Goal: Answer question/provide support: Share knowledge or assist other users

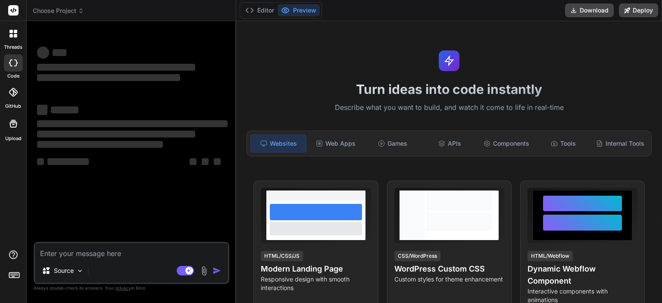
type textarea "x"
click at [121, 250] on textarea at bounding box center [131, 251] width 193 height 16
type textarea "п"
type textarea "x"
type textarea "пр"
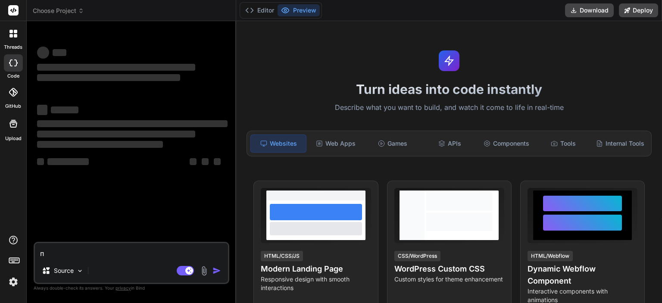
type textarea "x"
type textarea "при"
type textarea "x"
type textarea "прив"
type textarea "x"
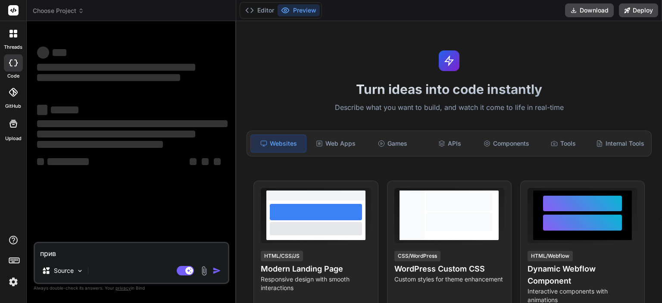
type textarea "приве"
type textarea "x"
type textarea "привет"
type textarea "x"
type textarea "привет"
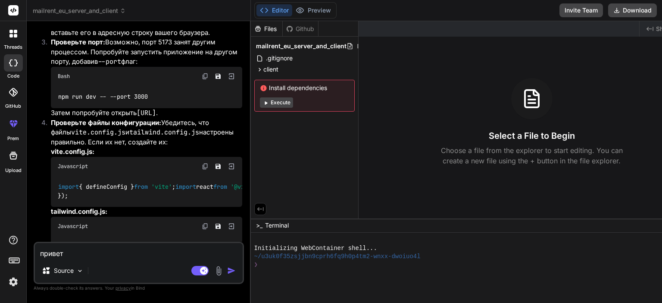
scroll to position [5373, 0]
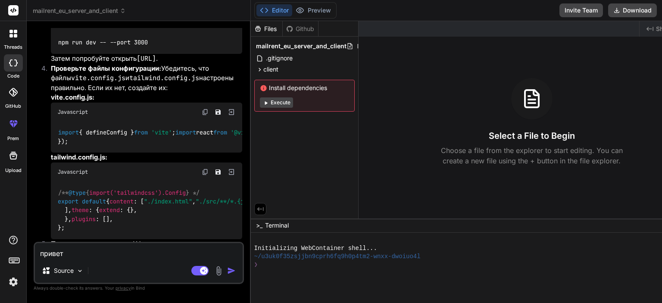
type textarea "x"
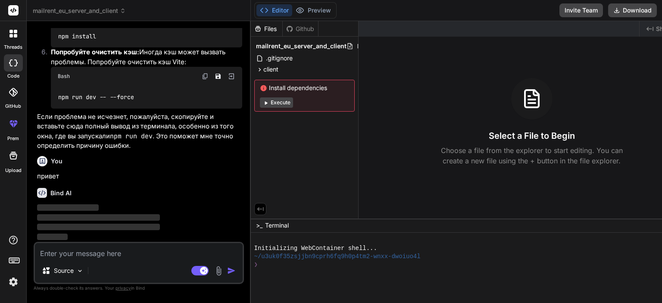
scroll to position [6432, 0]
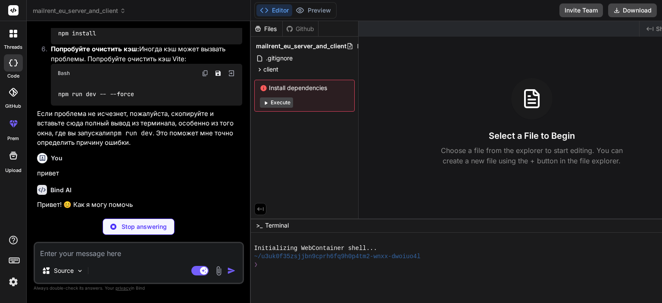
type textarea "x"
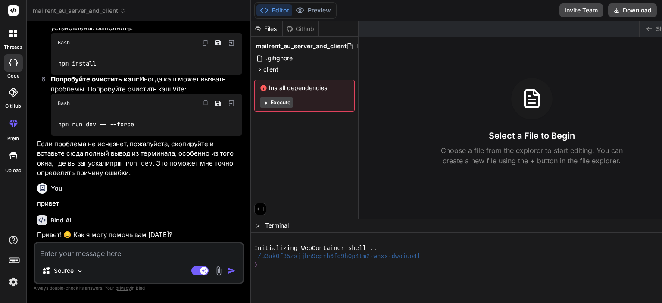
type textarea "у"
type textarea "x"
type textarea "у"
type textarea "x"
type textarea "у м"
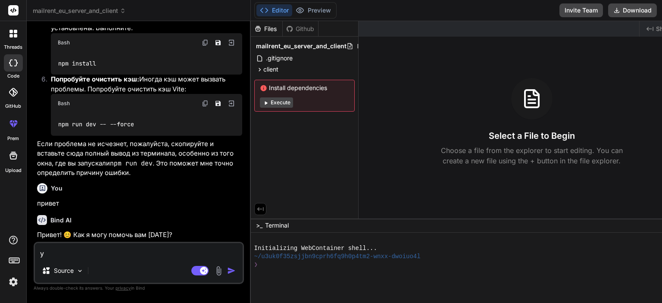
type textarea "x"
type textarea "у [GEOGRAPHIC_DATA]"
type textarea "x"
type textarea "у мен"
type textarea "x"
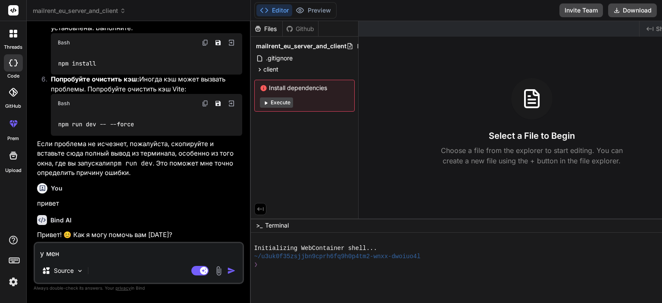
type textarea "у меня"
type textarea "x"
type textarea "у меня"
type textarea "x"
type textarea "у меня [PERSON_NAME]"
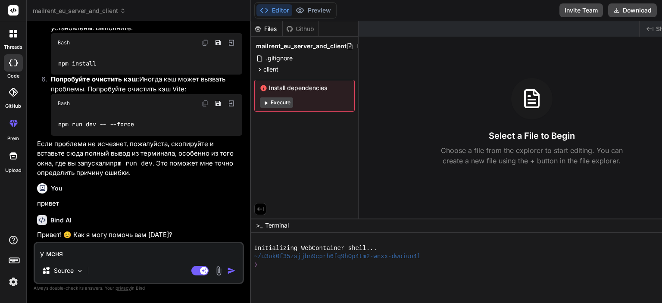
type textarea "x"
type textarea "у меня ес"
type textarea "x"
type textarea "у меня ест"
type textarea "x"
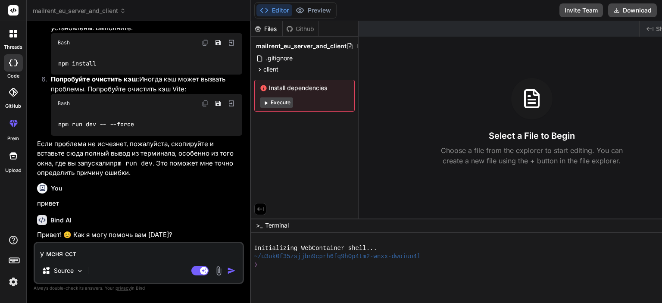
type textarea "у меня есть"
type textarea "x"
type textarea "у меня есть"
type textarea "x"
type textarea "у меня есть н"
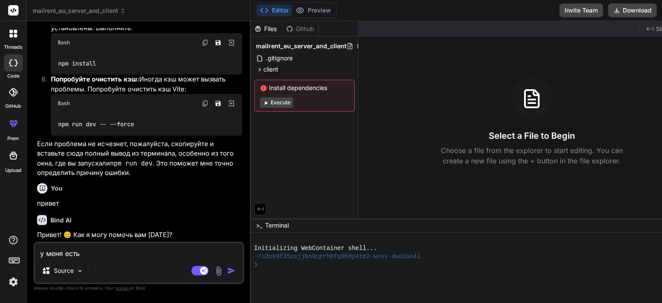
type textarea "x"
type textarea "у меня есть но"
type textarea "x"
type textarea "у меня есть нов"
type textarea "x"
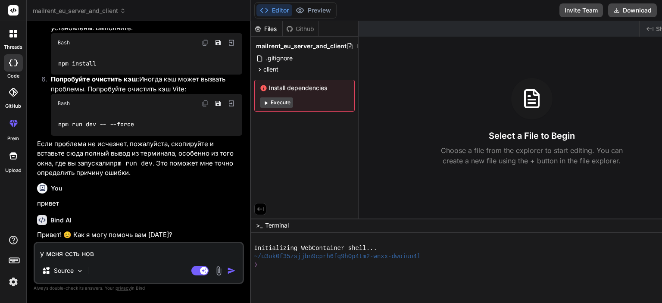
type textarea "у меня есть новы"
type textarea "x"
type textarea "у меня есть новый"
type textarea "x"
type textarea "у меня есть новый"
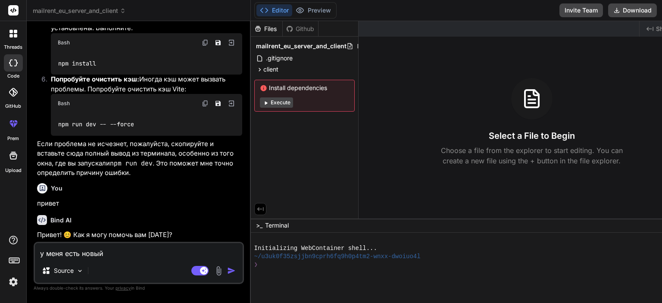
type textarea "x"
type textarea "у меня есть новый с"
type textarea "x"
type textarea "у меня есть новый са"
type textarea "x"
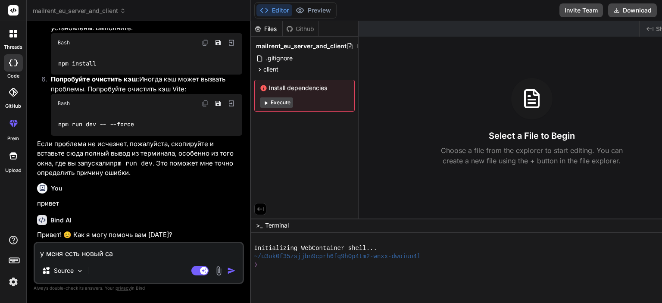
type textarea "у меня есть новый сай"
type textarea "x"
type textarea "у меня есть новый сайт"
type textarea "x"
type textarea "у меня есть новый сайт"
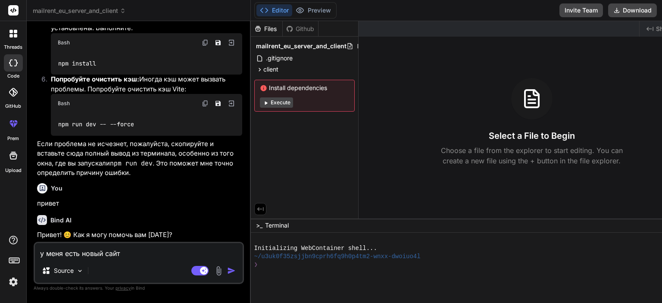
type textarea "x"
type textarea "у меня есть новый сайт и"
type textarea "x"
type textarea "у меня есть новый сайт и"
type textarea "x"
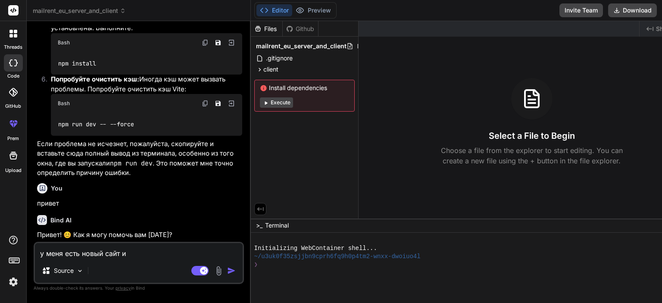
type textarea "у меня есть новый сайт и т"
type textarea "x"
type textarea "у меня есть новый сайт и та"
type textarea "x"
type textarea "у меня есть новый сайт и там"
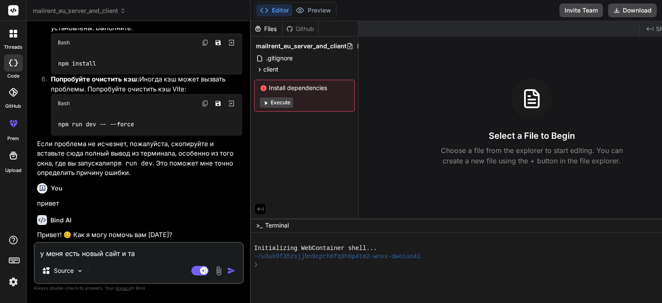
type textarea "x"
type textarea "у меня есть новый сайт и там"
type textarea "x"
type textarea "у меня есть новый сайт и там [PERSON_NAME]"
type textarea "x"
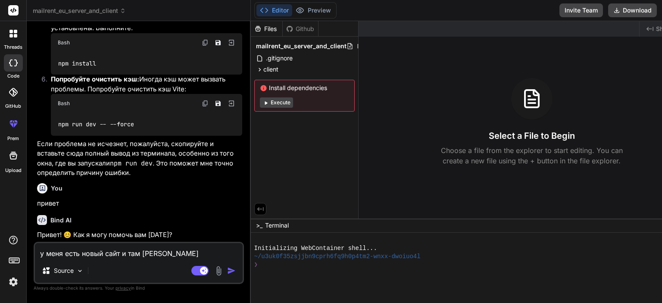
type textarea "у меня есть новый сайт и там вы"
type textarea "x"
type textarea "у меня есть новый сайт и там выш"
type textarea "x"
type textarea "у меня есть новый сайт и там вышл"
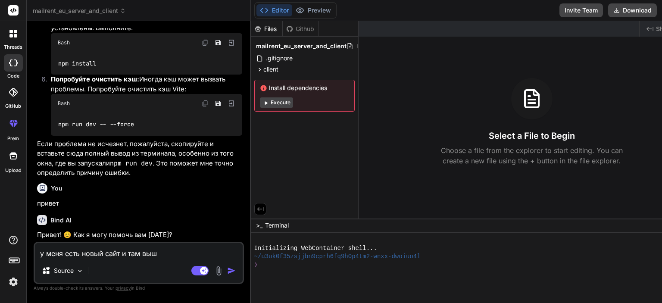
type textarea "x"
type textarea "у меня есть новый сайт и там вышла"
type textarea "x"
type textarea "у меня есть новый сайт и там вышла"
type textarea "x"
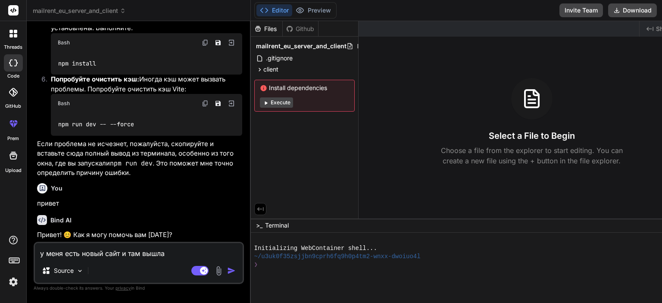
type textarea "у меня есть новый сайт и там вышла о"
type textarea "x"
type textarea "у меня есть новый сайт и там вышла ош"
type textarea "x"
type textarea "у меня есть новый сайт и там вышла оши"
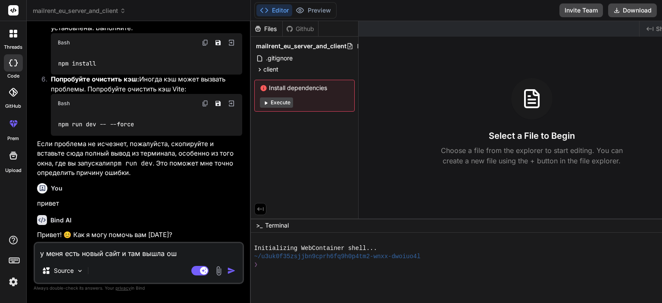
type textarea "x"
type textarea "у меня есть новый сайт и там вышла ошиб"
type textarea "x"
type textarea "у меня есть новый сайт и там вышла ошибк"
type textarea "x"
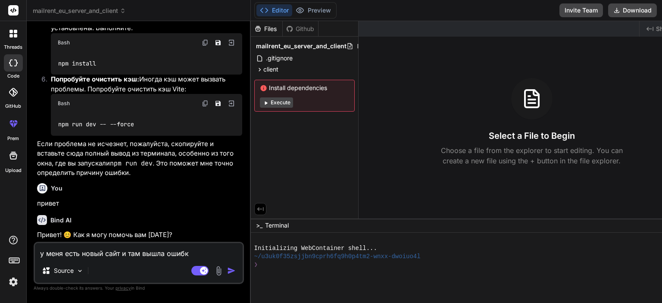
type textarea "у меня есть новый сайт и там вышла ошибка"
type textarea "x"
type textarea "у меня есть новый сайт и там вышла ошибка"
type textarea "x"
type textarea "у меня есть новый сайт и там вышла ошибка с"
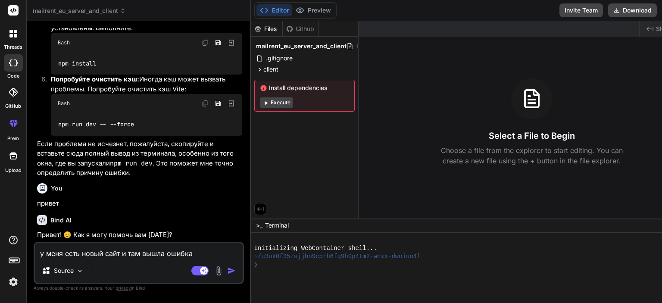
type textarea "x"
type textarea "у меня есть новый сайт и там вышла ошибка см"
type textarea "x"
type textarea "у меня есть новый сайт и там вышла ошибка смо"
type textarea "x"
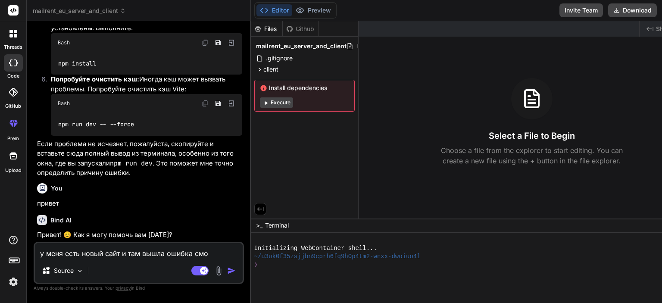
type textarea "у меня есть новый сайт и там вышла ошибка смож"
type textarea "x"
type textarea "у меня есть новый сайт и там вышла ошибка сможе"
type textarea "x"
type textarea "у меня есть новый сайт и там вышла ошибка сможеш"
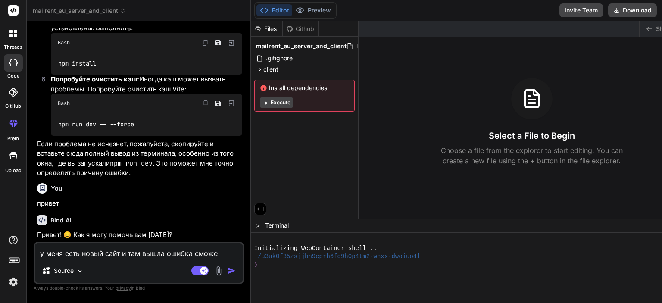
type textarea "x"
type textarea "у меня есть новый сайт и там вышла ошибка сможешь"
type textarea "x"
type textarea "у меня есть новый сайт и там вышла ошибка сможешь"
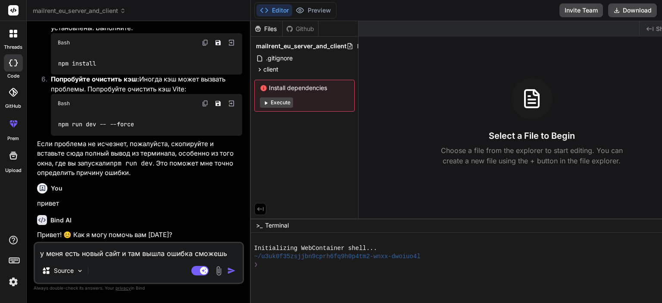
type textarea "x"
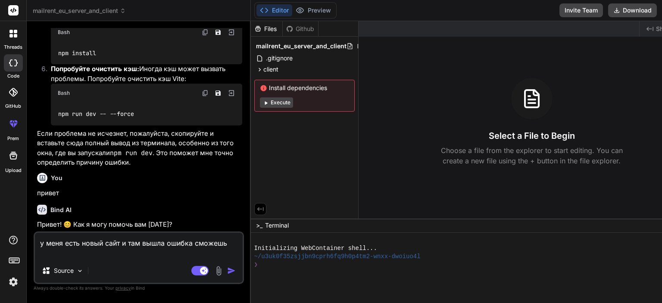
type textarea "у меня есть новый сайт и там вышла ошибка сможешь е"
type textarea "x"
type textarea "у меня есть новый сайт и там вышла ошибка сможешь ее"
type textarea "x"
type textarea "у меня есть новый сайт и там вышла ошибка сможешь ее"
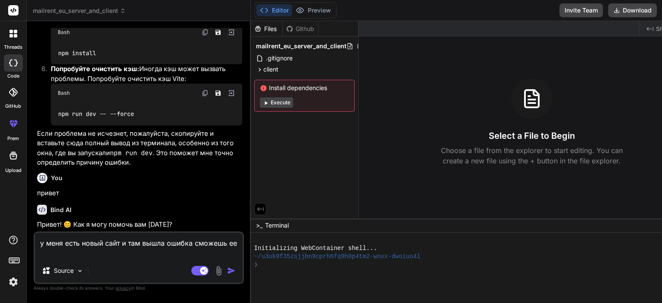
type textarea "x"
type textarea "у меня есть новый сайт и там вышла ошибка сможешь ее п"
type textarea "x"
type textarea "у меня есть новый сайт и там вышла ошибка сможешь ее пр"
type textarea "x"
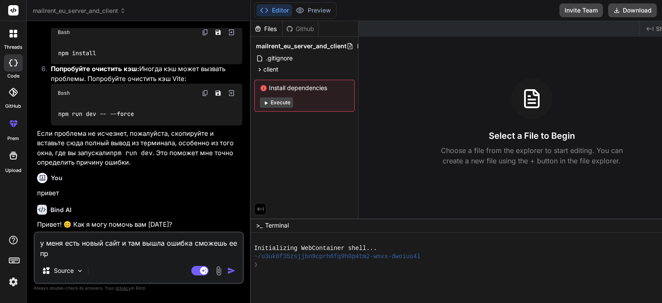
type textarea "у меня есть новый сайт и там вышла ошибка сможешь ее про"
type textarea "x"
type textarea "у меня есть новый сайт и там вышла ошибка сможешь ее пров"
type textarea "x"
type textarea "у меня есть новый сайт и там вышла ошибка сможешь ее прове"
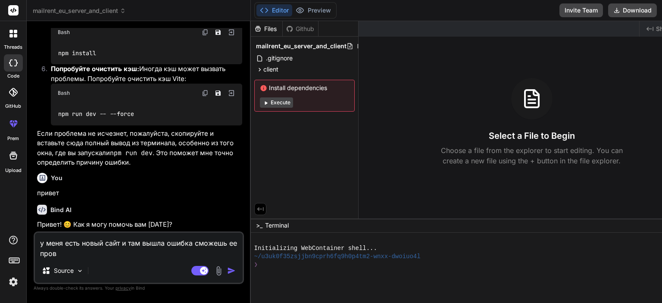
type textarea "x"
type textarea "у меня есть новый сайт и там вышла ошибка сможешь ее провер"
type textarea "x"
type textarea "у меня есть новый сайт и там вышла ошибка сможешь ее провери"
type textarea "x"
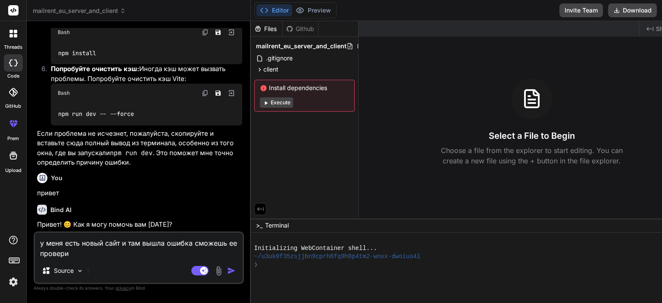
type textarea "у меня есть новый сайт и там вышла ошибка сможешь ее проверит"
type textarea "x"
type textarea "у меня есть новый сайт и там вышла ошибка сможешь ее проверить"
type textarea "x"
type textarea "у меня есть новый сайт и там вышла ошибка сможешь ее проверить"
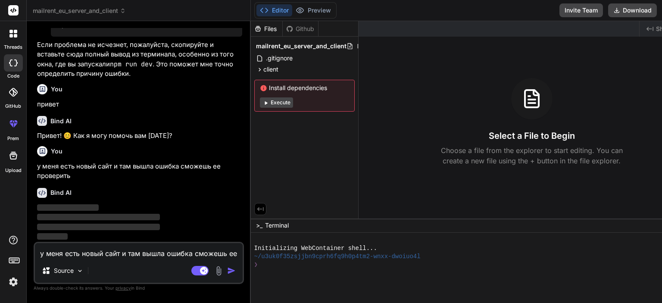
type textarea "x"
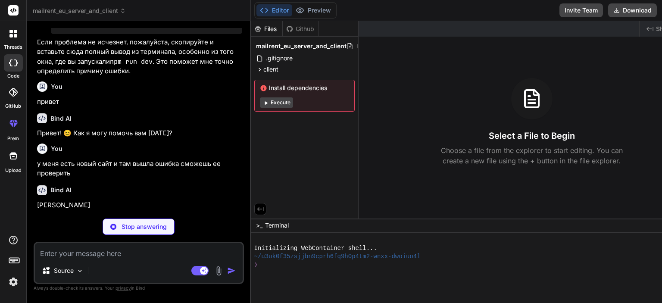
scroll to position [6503, 0]
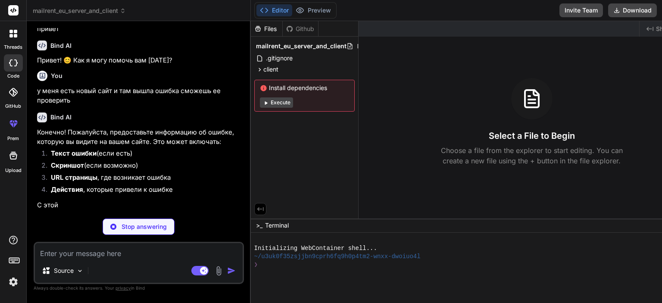
type textarea "x"
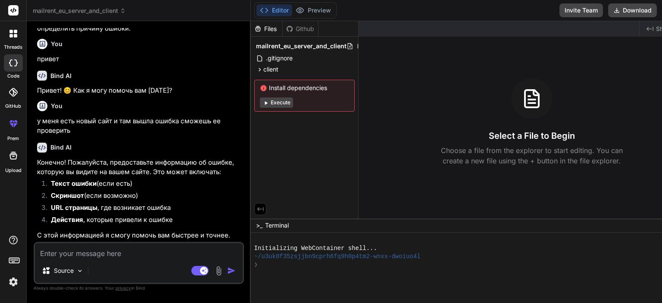
scroll to position [6568, 0]
click at [123, 249] on textarea at bounding box center [139, 251] width 208 height 16
type textarea "lorem.ipsumdo sita consect.adip ───────────────────────────────────────────────…"
type textarea "x"
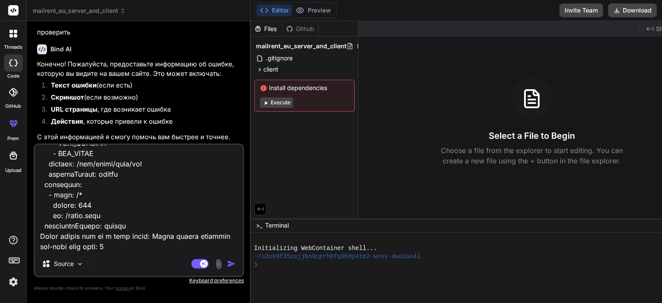
type textarea "lorem.ipsumdo sita consect.adip ───────────────────────────────────────────────…"
type textarea "x"
type textarea "lorem.ipsumdo sita consect.adip ───────────────────────────────────────────────…"
type textarea "x"
type textarea "lorem.ipsumdo sita consect.adip ───────────────────────────────────────────────…"
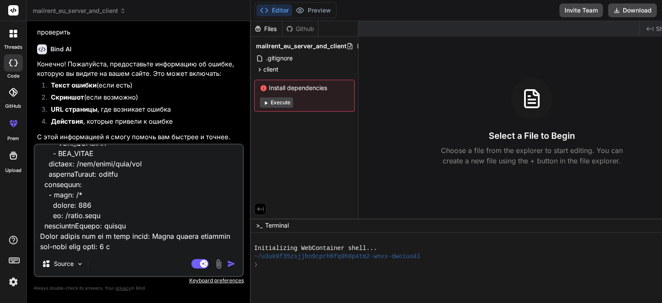
type textarea "x"
type textarea "lorem.ipsumdo sita consect.adip ───────────────────────────────────────────────…"
type textarea "x"
type textarea "lorem.ipsumdo sita consect.adip ───────────────────────────────────────────────…"
type textarea "x"
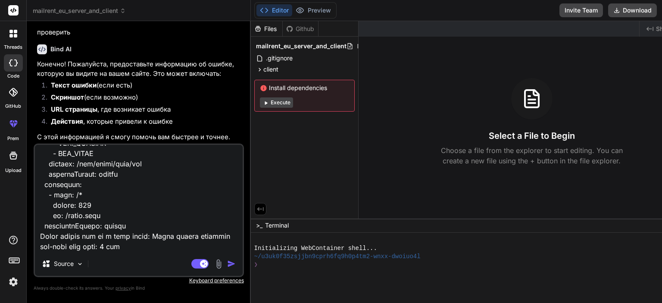
type textarea "lorem.ipsumdo sita consect.adip ───────────────────────────────────────────────…"
type textarea "x"
type textarea "lorem.ipsumdo sita consect.adip ───────────────────────────────────────────────…"
type textarea "x"
type textarea "lorem.ipsumdo sita consect.adip ───────────────────────────────────────────────…"
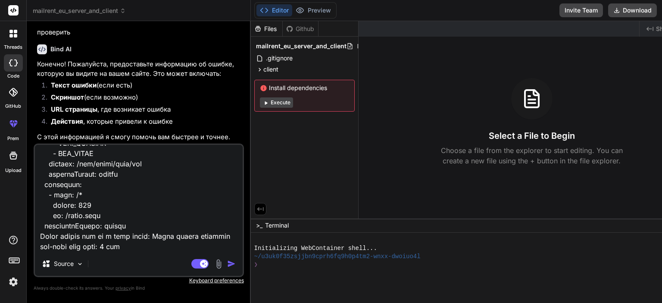
type textarea "x"
type textarea "lorem.ipsumdo sita consect.adip ───────────────────────────────────────────────…"
type textarea "x"
type textarea "lorem.ipsumdo sita consect.adip ───────────────────────────────────────────────…"
type textarea "x"
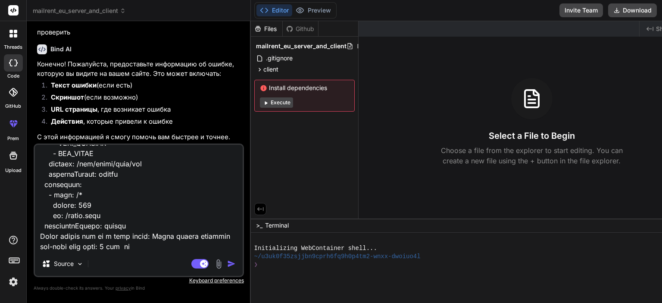
type textarea "lorem.ipsumdo sita consect.adip ───────────────────────────────────────────────…"
type textarea "x"
type textarea "lorem.ipsumdo sita consect.adip ───────────────────────────────────────────────…"
type textarea "x"
type textarea "lorem.ipsumdo sita consect.adip ───────────────────────────────────────────────…"
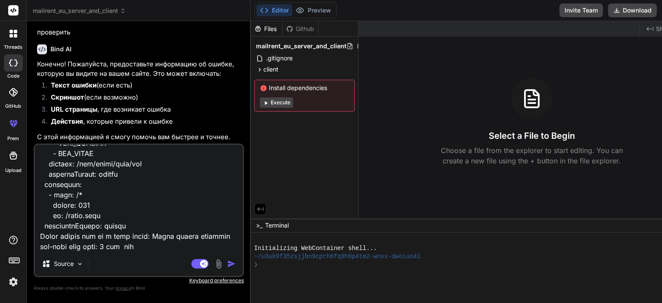
type textarea "x"
type textarea "lorem.ipsumdo sita consect.adip ───────────────────────────────────────────────…"
type textarea "x"
type textarea "lorem.ipsumdo sita consect.adip ───────────────────────────────────────────────…"
type textarea "x"
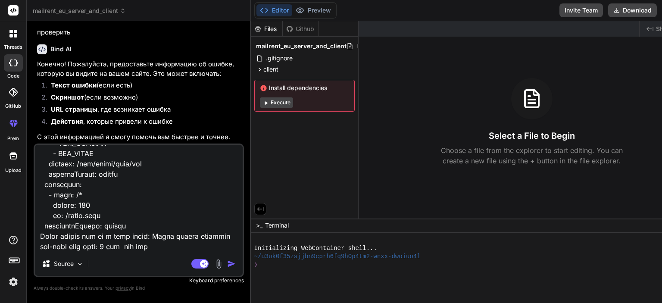
type textarea "lorem.ipsumdo sita consect.adip ───────────────────────────────────────────────…"
type textarea "x"
type textarea "lorem.ipsumdo sita consect.adip ───────────────────────────────────────────────…"
type textarea "x"
type textarea "lorem.ipsumdo sita consect.adip ───────────────────────────────────────────────…"
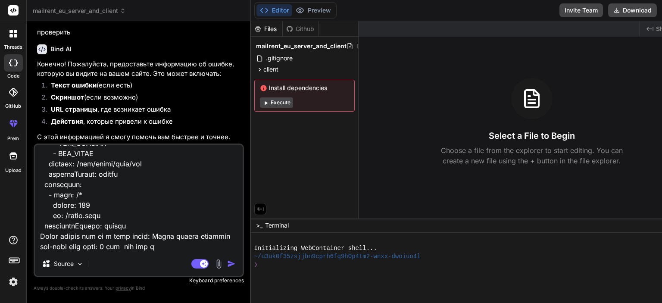
type textarea "x"
type textarea "lorem.ipsumdo sita consect.adip ───────────────────────────────────────────────…"
type textarea "x"
type textarea "lorem.ipsumdo sita consect.adip ───────────────────────────────────────────────…"
type textarea "x"
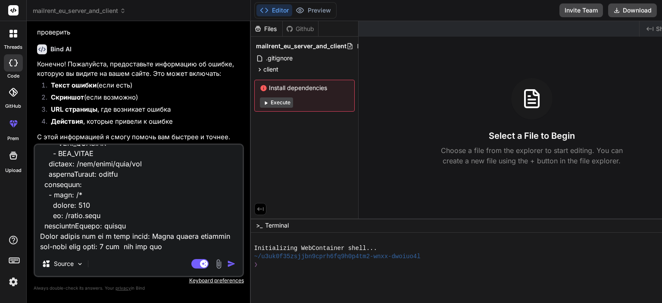
type textarea "lorem.ipsumdo sita consect.adip ───────────────────────────────────────────────…"
type textarea "x"
type textarea "lorem.ipsumdo sita consect.adip ───────────────────────────────────────────────…"
type textarea "x"
type textarea "lorem.ipsumdo sita consect.adip ───────────────────────────────────────────────…"
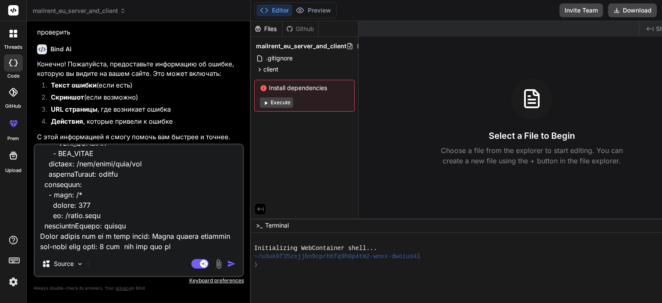
type textarea "x"
type textarea "lorem.ipsumdo sita consect.adip ───────────────────────────────────────────────…"
type textarea "x"
type textarea "lorem.ipsumdo sita consect.adip ───────────────────────────────────────────────…"
type textarea "x"
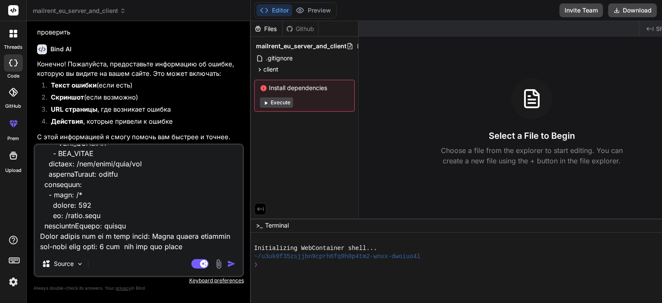
type textarea "lorem.ipsumdo sita consect.adip ───────────────────────────────────────────────…"
type textarea "x"
type textarea "lorem.ipsumdo sita consect.adip ───────────────────────────────────────────────…"
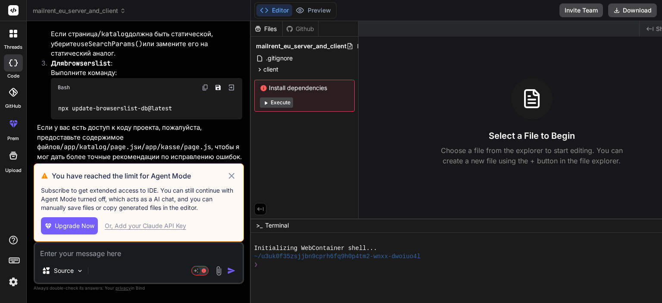
scroll to position [7867, 0]
click at [227, 174] on icon at bounding box center [232, 176] width 10 height 10
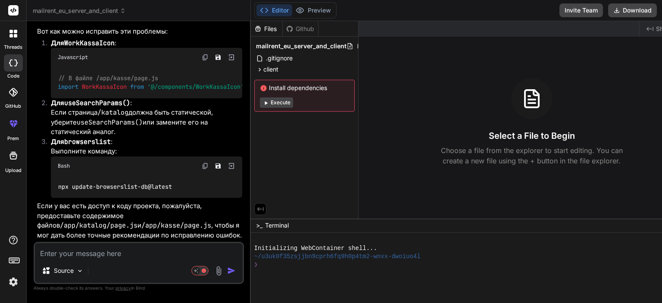
scroll to position [8019, 0]
click at [141, 254] on textarea at bounding box center [139, 251] width 208 height 16
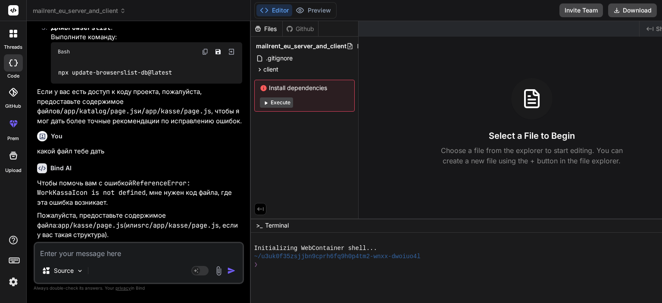
scroll to position [8133, 0]
drag, startPoint x: 174, startPoint y: 227, endPoint x: 202, endPoint y: 225, distance: 27.6
click at [202, 225] on p "Пожалуйста, предоставьте содержимое файла: app/kasse/page.js (или src/app/kasse…" at bounding box center [139, 225] width 205 height 29
copy code "page.js"
click at [147, 256] on textarea at bounding box center [139, 251] width 208 height 16
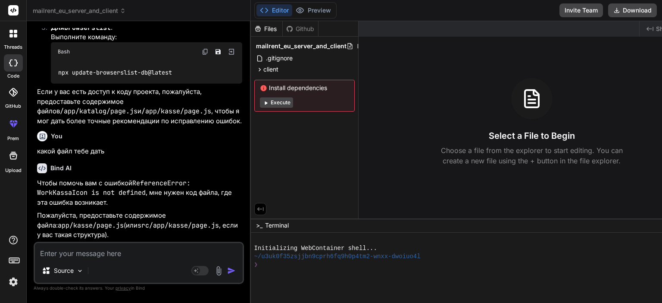
paste textarea "**********"
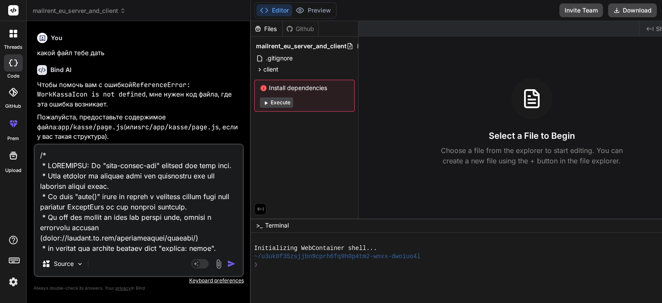
scroll to position [98515, 0]
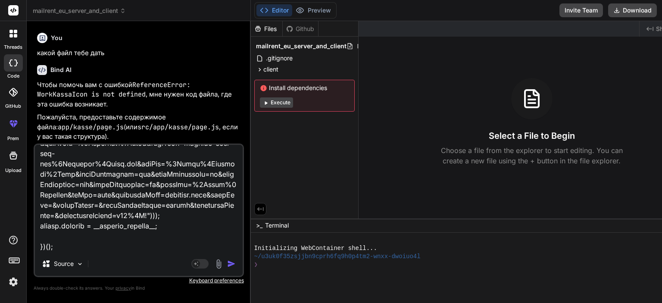
click at [227, 265] on img "button" at bounding box center [231, 263] width 9 height 9
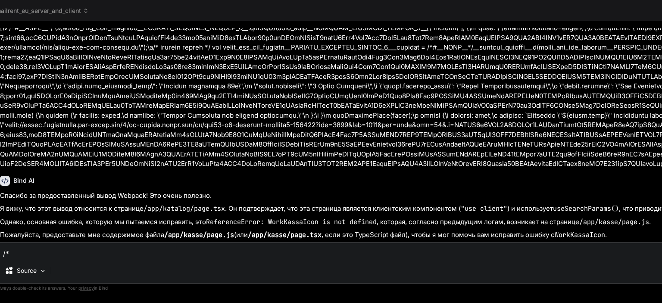
scroll to position [2739, 0]
drag, startPoint x: 559, startPoint y: 235, endPoint x: 611, endPoint y: 234, distance: 51.3
copy p "WorkKassaIcon"
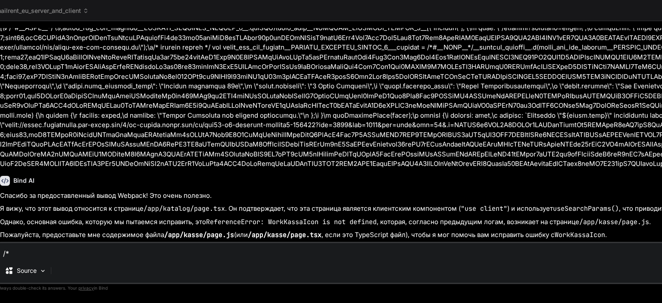
paste textarea "'use client'; import React, { useState, useEffect } from 'react'; import Header…"
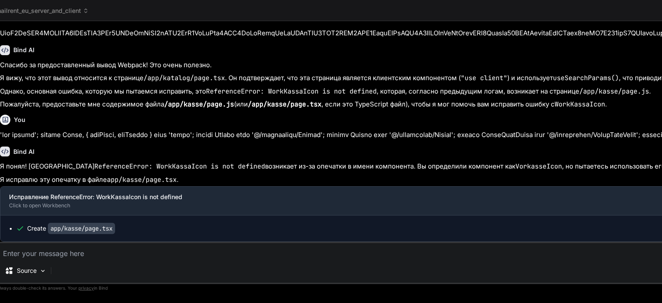
scroll to position [2869, 0]
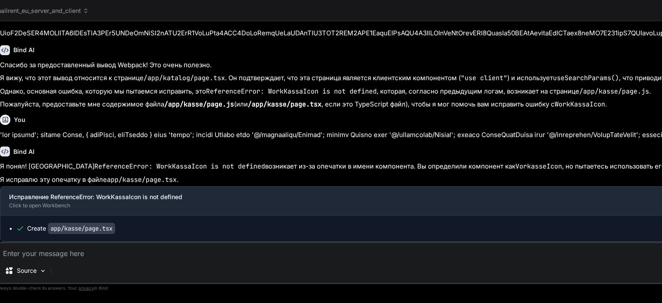
click at [84, 9] on icon at bounding box center [86, 11] width 6 height 6
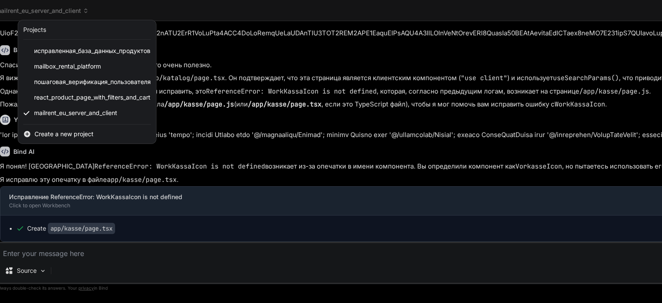
click at [227, 13] on div at bounding box center [331, 151] width 662 height 303
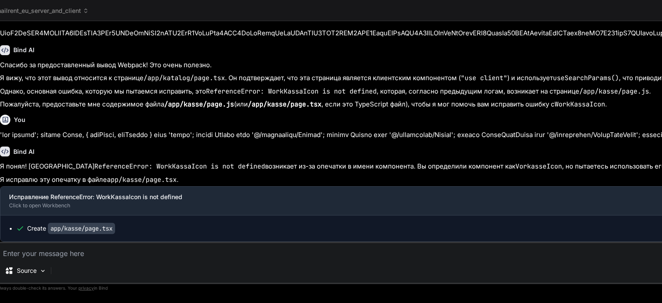
paste textarea "'use client'; import React, { useState, useEffect } from 'react'; import Header…"
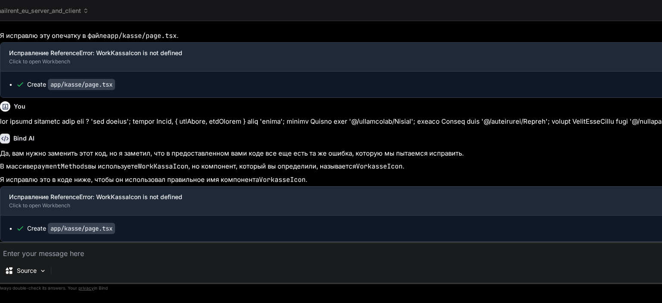
scroll to position [3013, 0]
drag, startPoint x: 117, startPoint y: 10, endPoint x: 137, endPoint y: 34, distance: 30.9
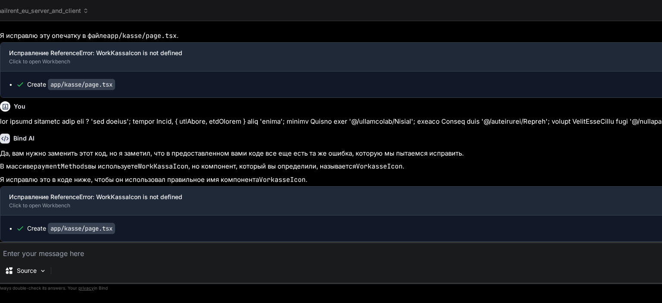
click at [72, 224] on code "app/kasse/page.tsx" at bounding box center [81, 228] width 67 height 11
click at [72, 227] on code "app/kasse/page.tsx" at bounding box center [81, 228] width 67 height 11
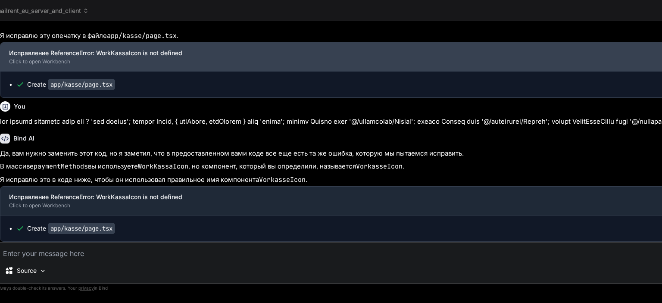
drag, startPoint x: 662, startPoint y: 37, endPoint x: 545, endPoint y: 49, distance: 117.0
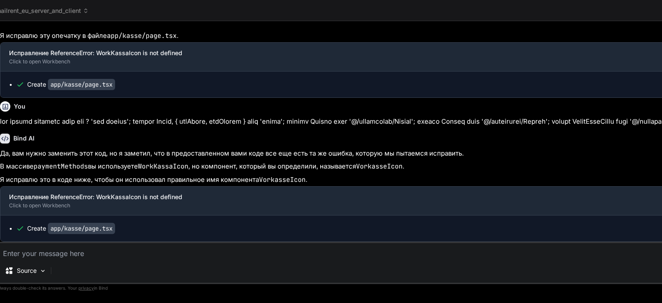
drag, startPoint x: 662, startPoint y: 134, endPoint x: 662, endPoint y: 220, distance: 85.8
drag, startPoint x: 662, startPoint y: 272, endPoint x: 662, endPoint y: 289, distance: 16.8
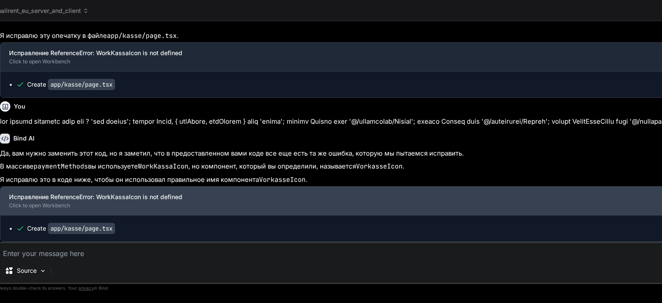
drag, startPoint x: 127, startPoint y: 193, endPoint x: 57, endPoint y: 210, distance: 71.9
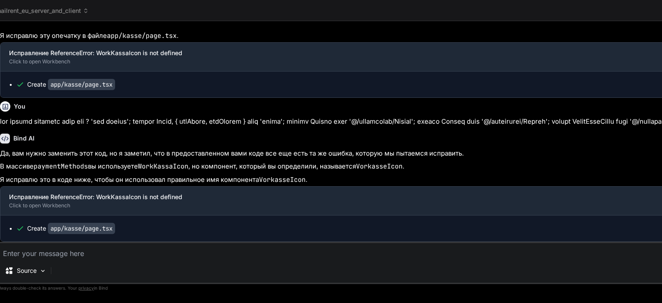
click at [62, 234] on code "app/kasse/page.tsx" at bounding box center [81, 228] width 67 height 11
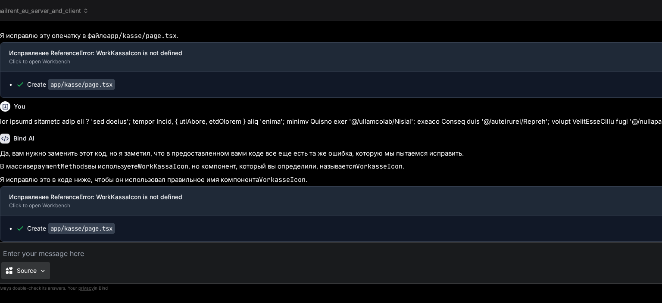
click at [37, 272] on div "Source" at bounding box center [25, 270] width 49 height 17
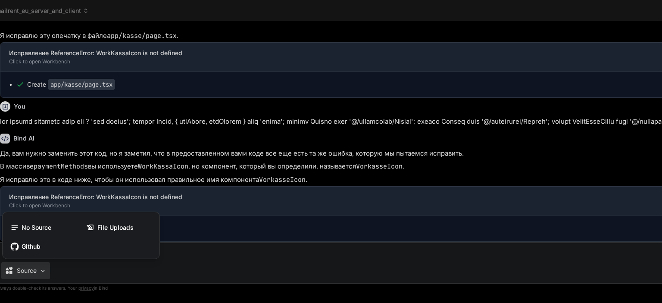
click at [40, 269] on div at bounding box center [331, 151] width 662 height 303
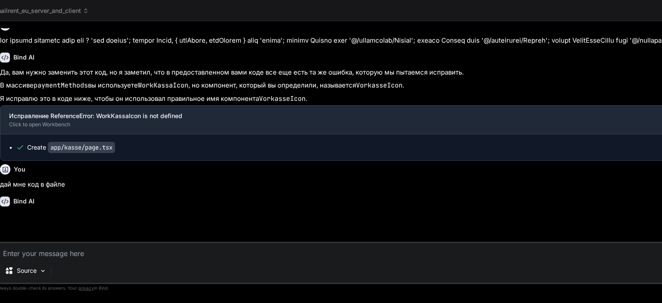
scroll to position [3075, 0]
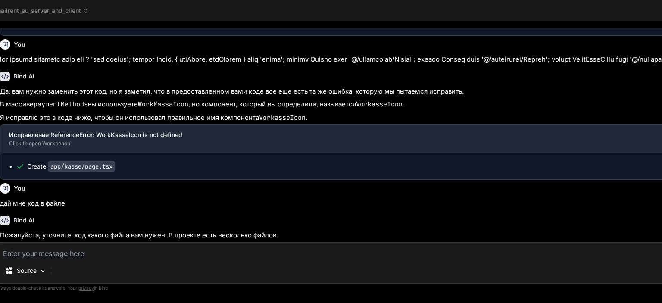
drag, startPoint x: 133, startPoint y: 168, endPoint x: 48, endPoint y: 168, distance: 85.3
copy code "app/kasse/page.tsx"
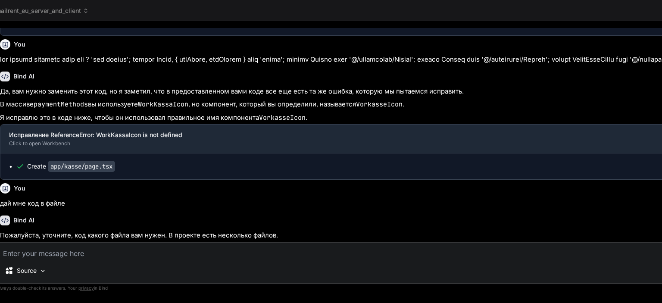
paste textarea "app/kasse/page.tsx"
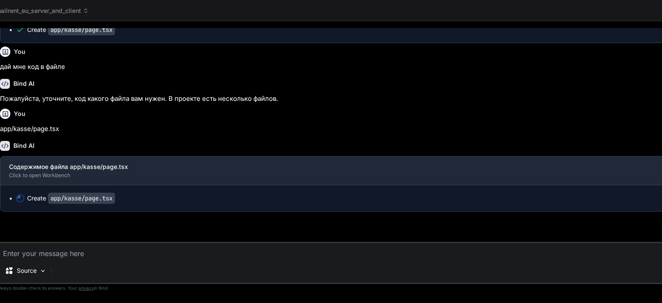
scroll to position [3211, 0]
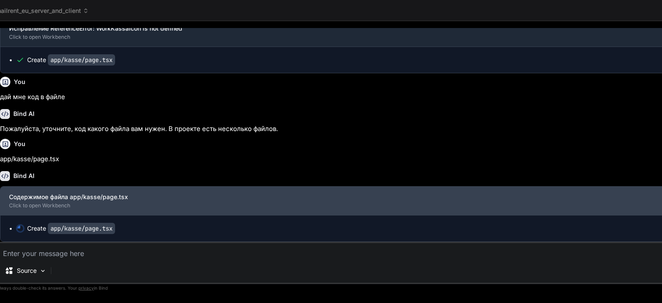
scroll to position [3181, 0]
drag, startPoint x: 19, startPoint y: 203, endPoint x: 22, endPoint y: 200, distance: 4.9
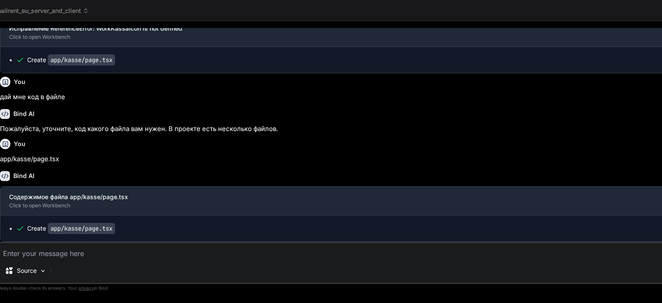
drag, startPoint x: 62, startPoint y: 200, endPoint x: 75, endPoint y: 228, distance: 30.9
click at [48, 228] on code "app/kasse/page.tsx" at bounding box center [81, 228] width 67 height 11
click at [54, 231] on code "app/kasse/page.tsx" at bounding box center [81, 228] width 67 height 11
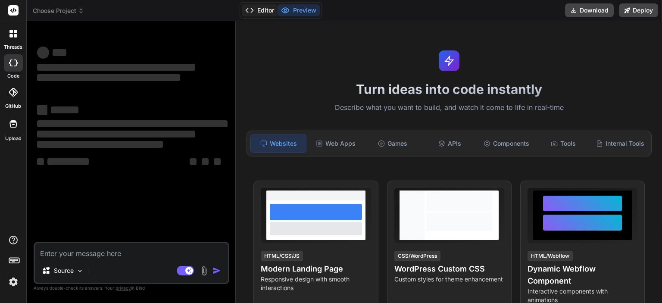
click at [262, 11] on button "Editor" at bounding box center [260, 10] width 36 height 12
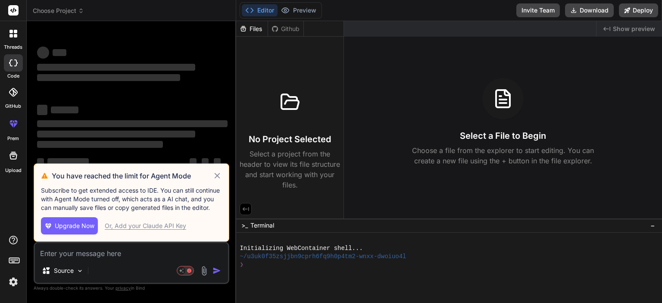
click at [217, 174] on icon at bounding box center [217, 176] width 10 height 10
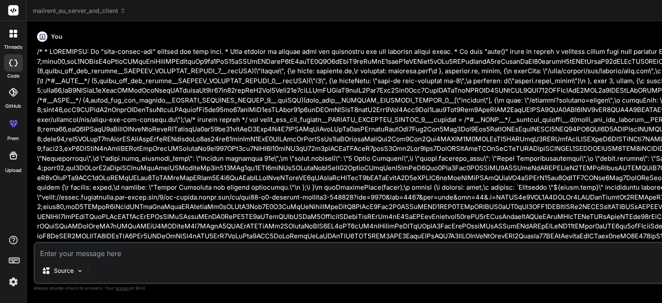
type textarea "x"
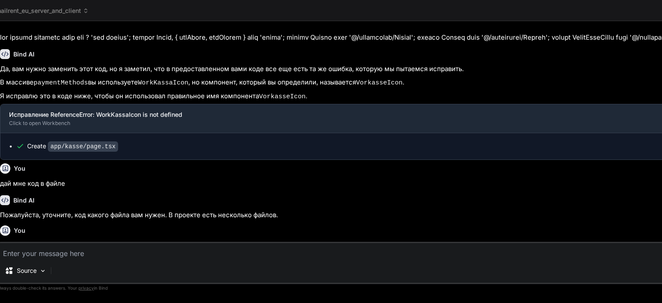
scroll to position [515, 0]
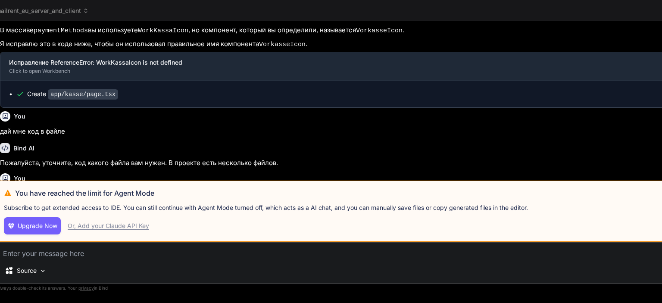
scroll to position [496, 0]
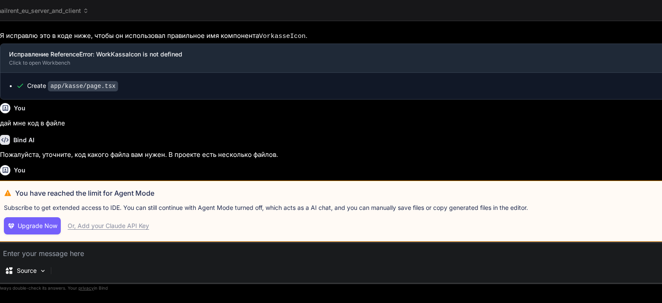
click at [40, 229] on span "Upgrade Now" at bounding box center [38, 226] width 40 height 9
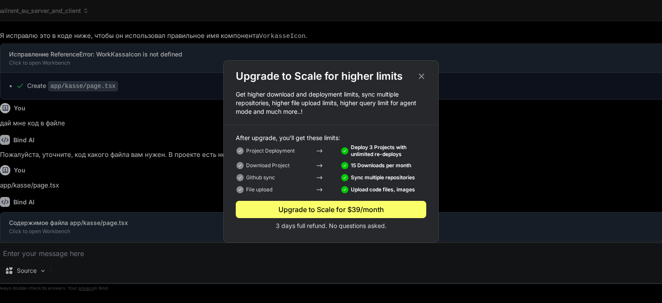
click at [422, 75] on icon at bounding box center [422, 77] width 6 height 6
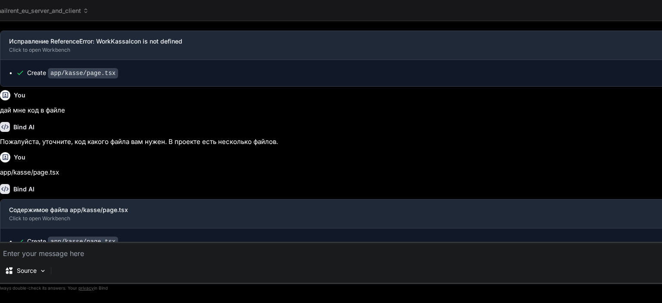
scroll to position [515, 0]
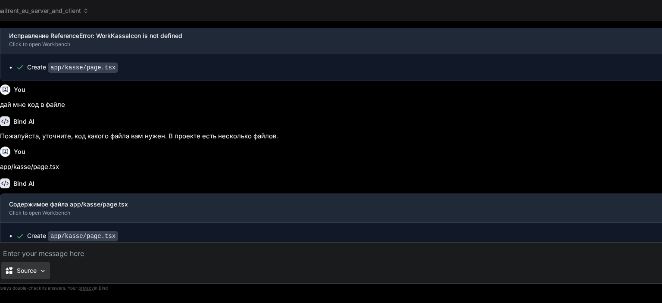
click at [41, 275] on div "Source" at bounding box center [25, 270] width 49 height 17
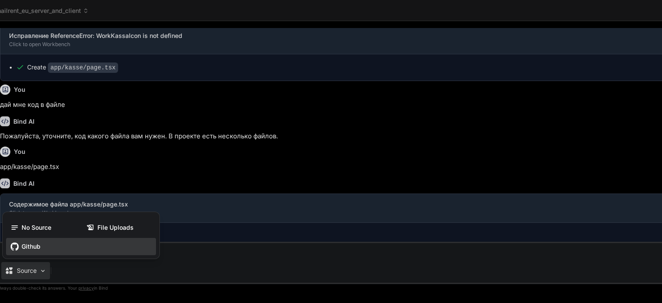
click at [39, 248] on span "Github" at bounding box center [31, 246] width 19 height 9
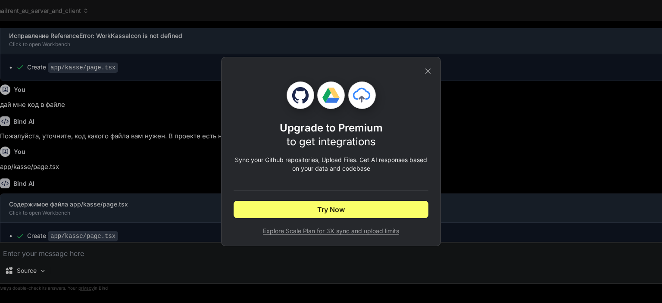
click at [421, 73] on div "Upgrade to Premium to get integrations Sync your Github repositories, Upload Fi…" at bounding box center [331, 151] width 195 height 188
click at [36, 264] on div "Upgrade to Premium to get integrations Sync your Github repositories, Upload Fi…" at bounding box center [331, 151] width 662 height 303
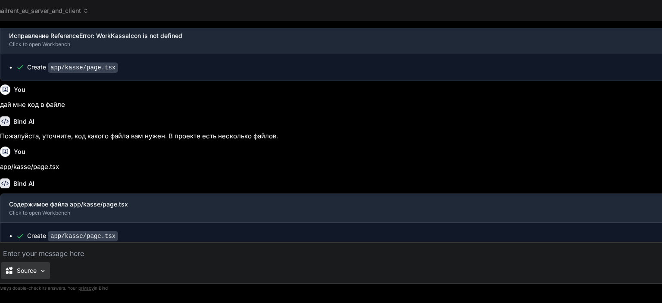
click at [36, 267] on p "Source" at bounding box center [27, 270] width 20 height 9
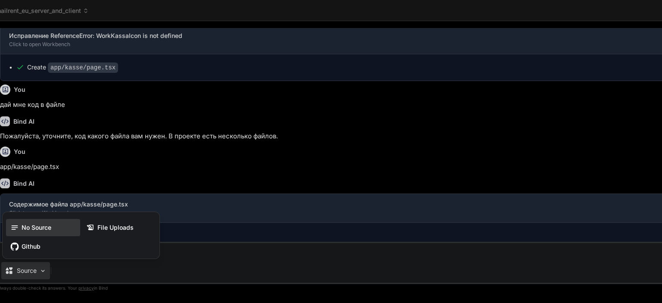
click at [42, 233] on div "No Source" at bounding box center [43, 227] width 74 height 17
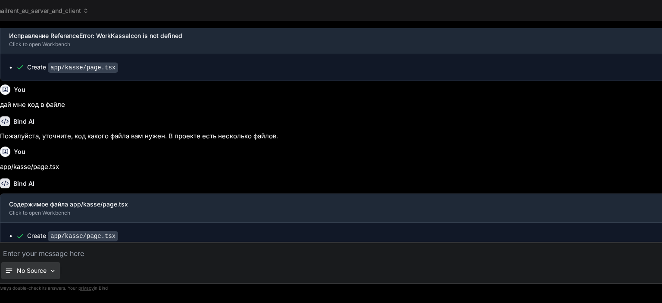
click at [38, 275] on p "No Source" at bounding box center [32, 270] width 30 height 9
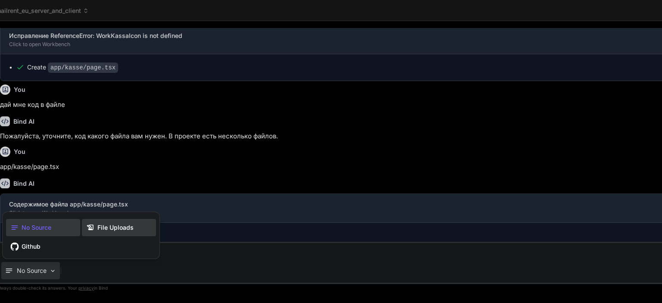
click at [92, 227] on icon at bounding box center [90, 227] width 9 height 9
type textarea "x"
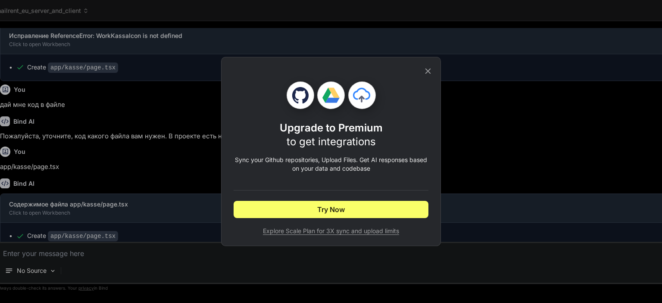
click at [431, 72] on icon at bounding box center [427, 70] width 9 height 9
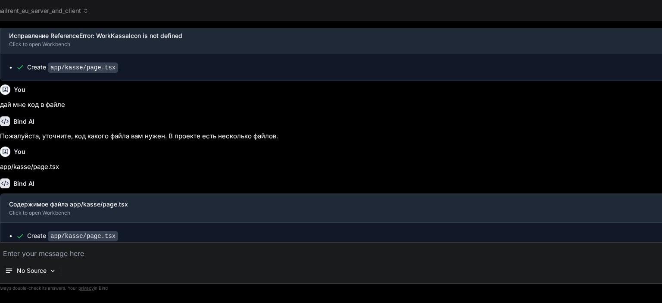
type textarea "д"
type textarea "x"
type textarea "да"
type textarea "x"
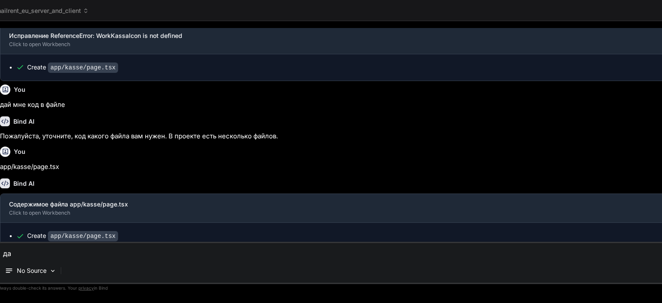
type textarea "дай"
type textarea "x"
type textarea "дай"
type textarea "x"
type textarea "дай м"
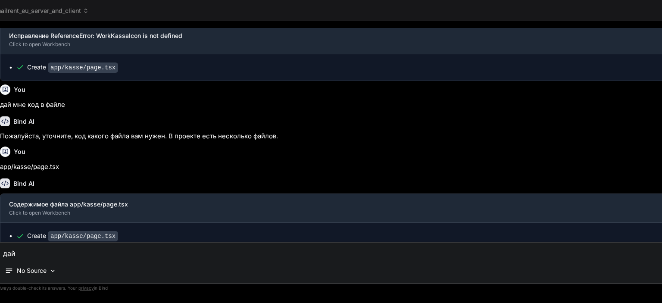
type textarea "x"
type textarea "дай [GEOGRAPHIC_DATA]"
type textarea "x"
type textarea "дай мне"
type textarea "x"
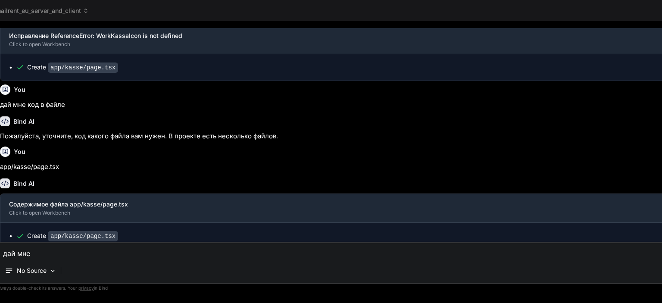
type textarea "дай мне"
type textarea "x"
type textarea "дай мне к"
type textarea "x"
type textarea "дай мне ко"
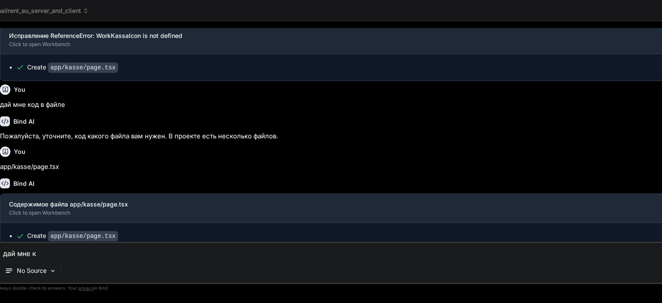
type textarea "x"
type textarea "дай мне код"
type textarea "x"
type textarea "дай мне код"
type textarea "x"
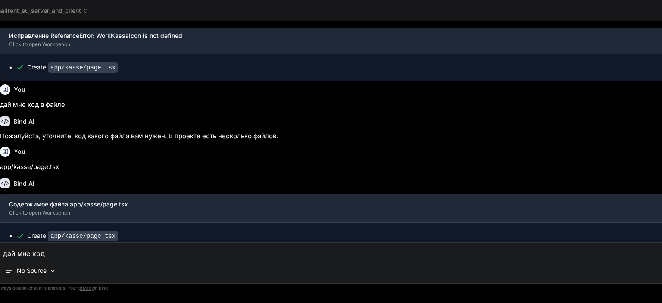
type textarea "дай мне код т"
type textarea "x"
type textarea "дай мне код те"
type textarea "x"
type textarea "дай мне код тек"
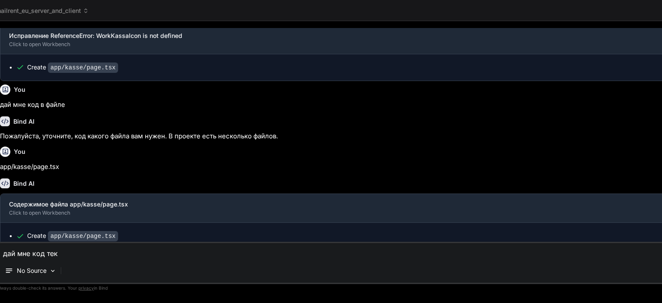
type textarea "x"
type textarea "дай мне код текс"
type textarea "x"
type textarea "дай мне код текст"
type textarea "x"
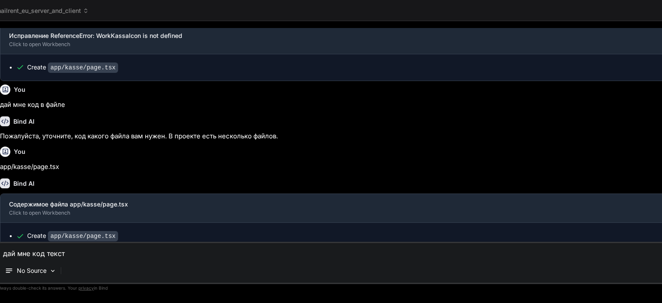
type textarea "дай мне код тексто"
type textarea "x"
type textarea "дай мне код текстом"
type textarea "x"
type textarea "дай мне код текстом"
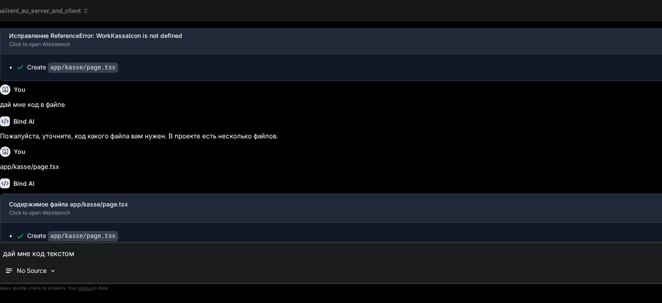
type textarea "x"
type textarea "дай мне код текстом к"
type textarea "x"
type textarea "дай мне код текстом ко"
type textarea "x"
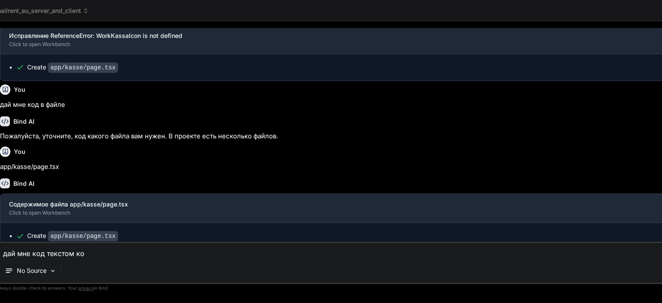
type textarea "дай мне код текстом кот"
type textarea "x"
type textarea "дай мне код текстом кото"
type textarea "x"
type textarea "дай мне код текстом котор"
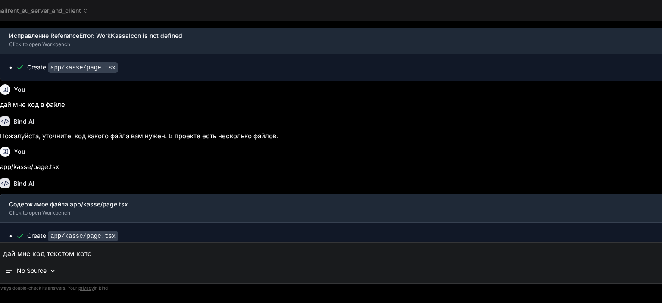
type textarea "x"
type textarea "дай мне код текстом которы"
type textarea "x"
type textarea "дай мне код текстом который"
type textarea "x"
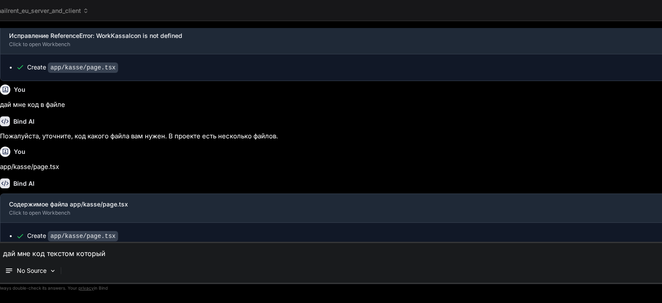
type textarea "дай мне код текстом который"
type textarea "x"
type textarea "дай мне код текстом который т"
type textarea "x"
type textarea "дай мне код текстом который ты"
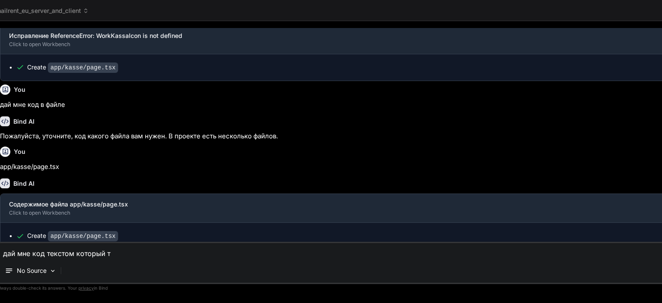
type textarea "x"
type textarea "дай мне код текстом который ты"
type textarea "x"
type textarea "дай мне код текстом который ты у"
type textarea "x"
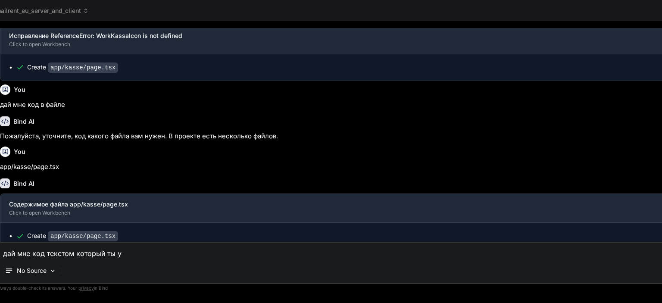
type textarea "дай мне код текстом который ты ус"
type textarea "x"
type textarea "дай мне код текстом который ты уст"
type textarea "x"
type textarea "дай мне код текстом который ты устр"
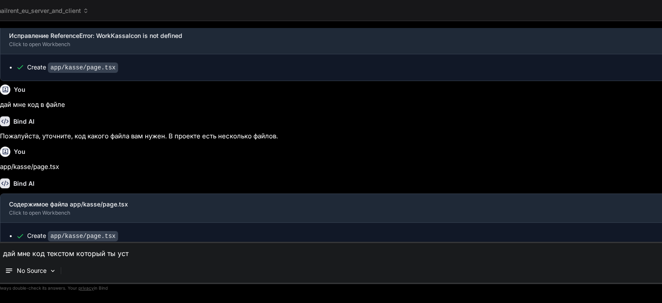
type textarea "x"
type textarea "дай мне код текстом который ты устра"
type textarea "x"
type textarea "дай мне код текстом который ты устран"
type textarea "x"
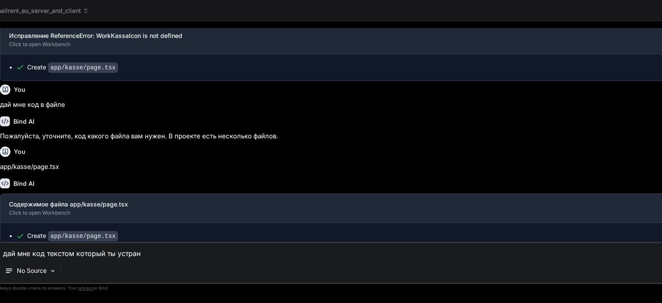
type textarea "дай мне код текстом который ты устрани"
type textarea "x"
type textarea "дай мне код текстом который ты устранил"
type textarea "x"
type textarea "дай мне код текстом который ты устранил"
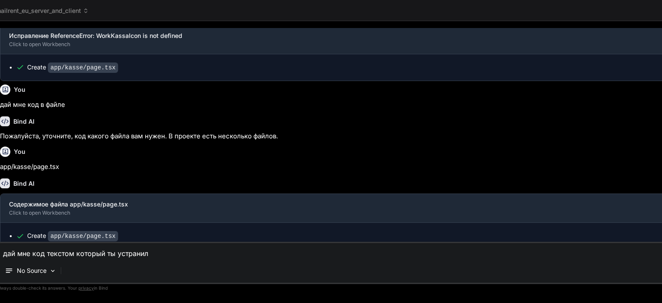
type textarea "x"
type textarea "дай мне код текстом который ты устранил о"
type textarea "x"
type textarea "дай мне код текстом который ты устранил ош"
type textarea "x"
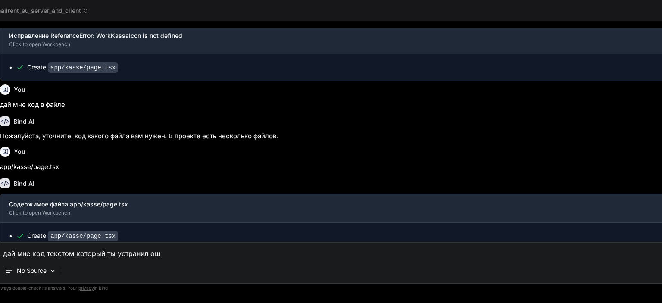
type textarea "дай мне код текстом который ты устранил оши"
type textarea "x"
type textarea "дай мне код текстом который ты устранил ошиб"
type textarea "x"
type textarea "дай мне код текстом который ты устранил ошибк"
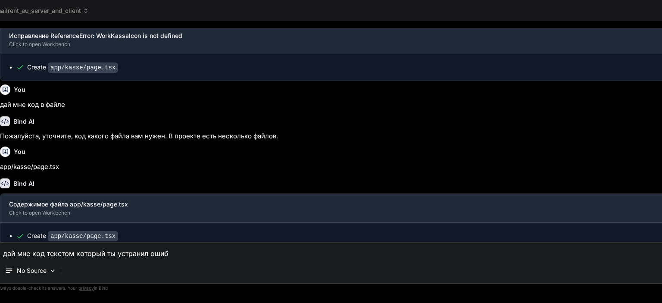
type textarea "x"
type textarea "дай мне код текстом который ты устранил ошибку"
type textarea "x"
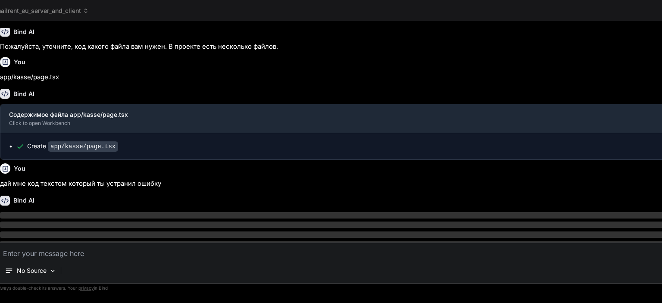
scroll to position [603, 0]
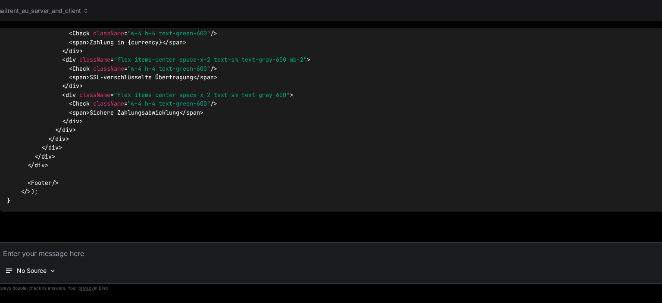
type textarea "x"
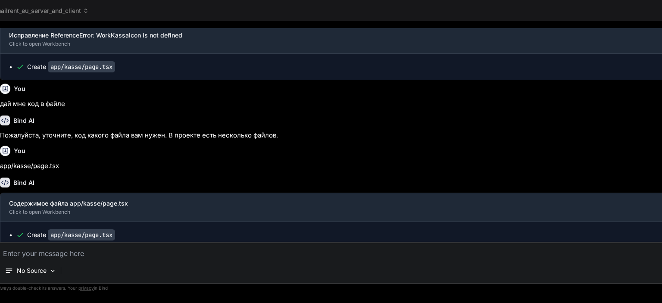
scroll to position [681, 0]
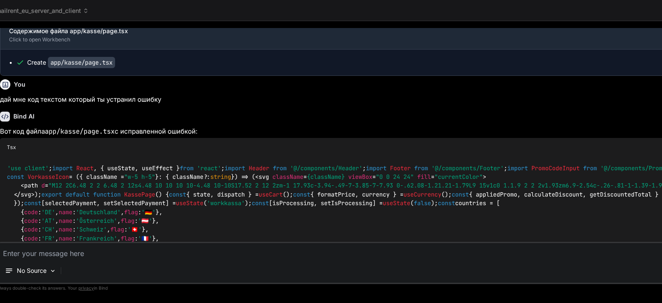
drag, startPoint x: 9, startPoint y: 230, endPoint x: 7, endPoint y: 165, distance: 65.6
copy code "'use client' ; import React , { useState, useEffect } from 'react' ; import Hea…"
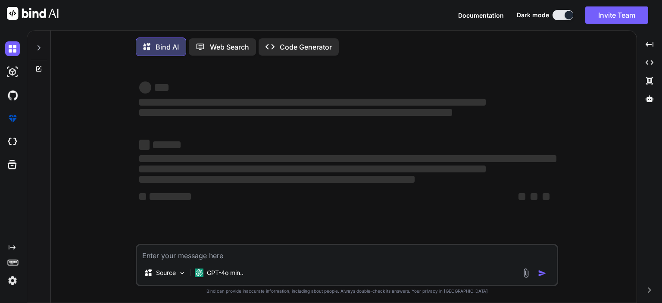
type textarea "x"
